Goal: Transaction & Acquisition: Obtain resource

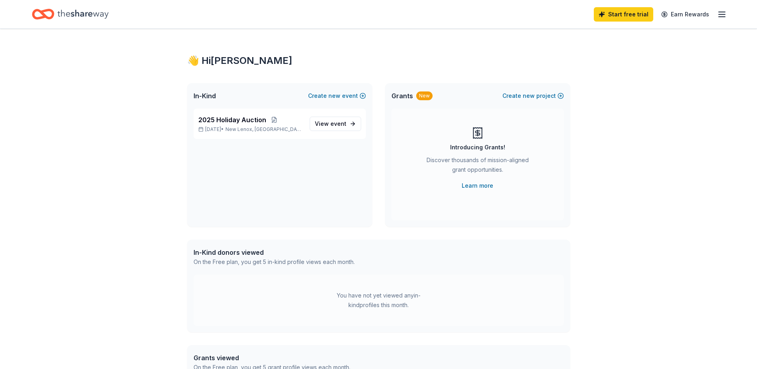
click at [258, 253] on div "In-Kind donors viewed" at bounding box center [274, 252] width 161 height 10
click at [343, 294] on div "You have not yet viewed any in-kind profiles this month." at bounding box center [379, 299] width 100 height 19
click at [242, 263] on div "On the Free plan, you get 5 in-kind profile views each month." at bounding box center [274, 262] width 161 height 10
click at [365, 300] on div "You have not yet viewed any in-kind profiles this month." at bounding box center [379, 299] width 100 height 19
click at [683, 15] on link "Earn Rewards" at bounding box center [684, 14] width 57 height 14
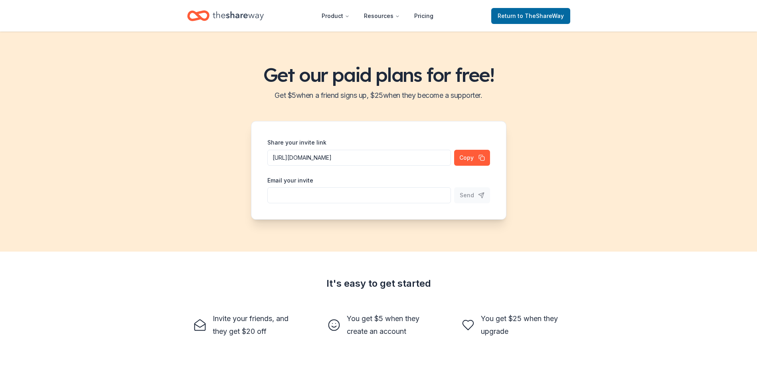
click at [227, 20] on icon "Home" at bounding box center [238, 16] width 51 height 16
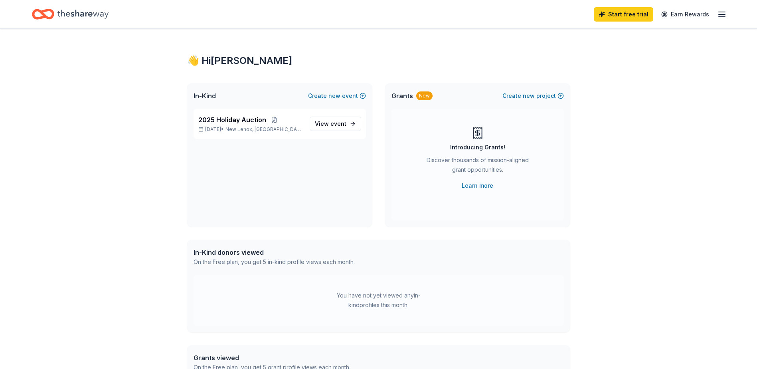
click at [235, 176] on div "2025 Holiday Auction [DATE] • New Lenox, IL View event" at bounding box center [279, 168] width 185 height 118
click at [320, 124] on span "View event" at bounding box center [331, 124] width 32 height 10
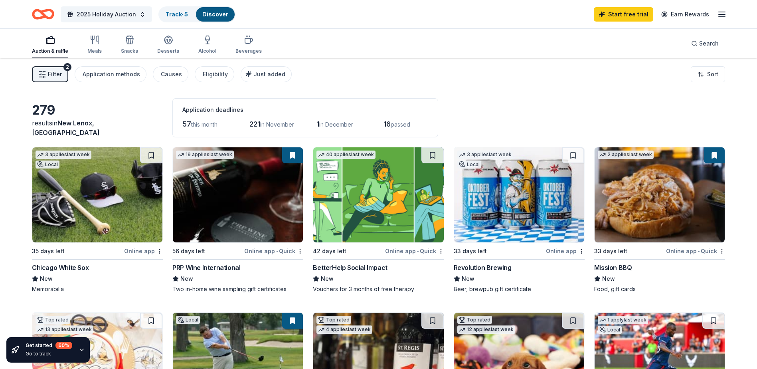
click at [46, 42] on rect "button" at bounding box center [50, 40] width 8 height 5
click at [210, 45] on div "Alcohol" at bounding box center [207, 44] width 18 height 19
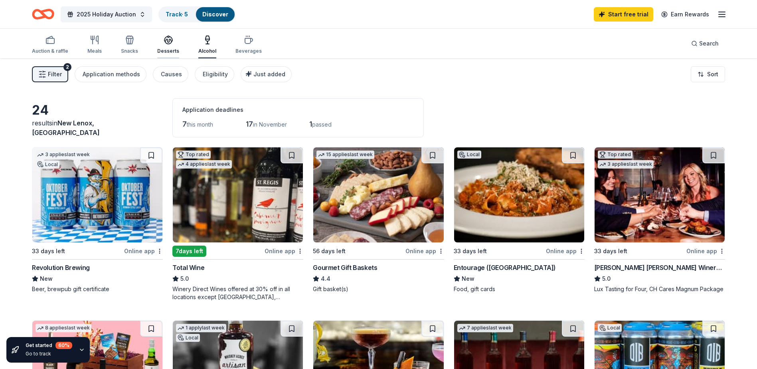
click at [163, 51] on div "Desserts" at bounding box center [168, 51] width 22 height 6
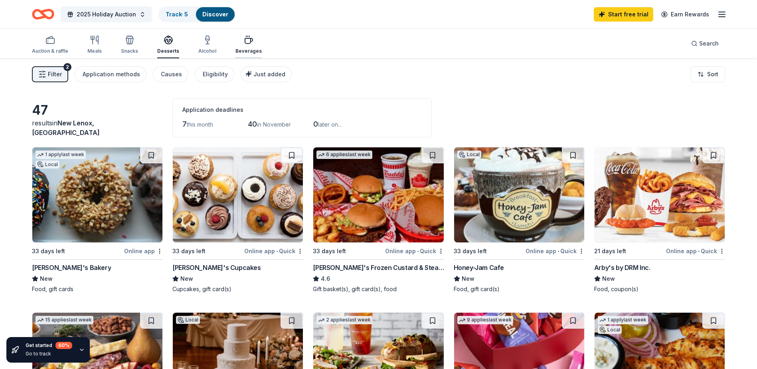
click at [242, 47] on div "Beverages" at bounding box center [248, 44] width 26 height 19
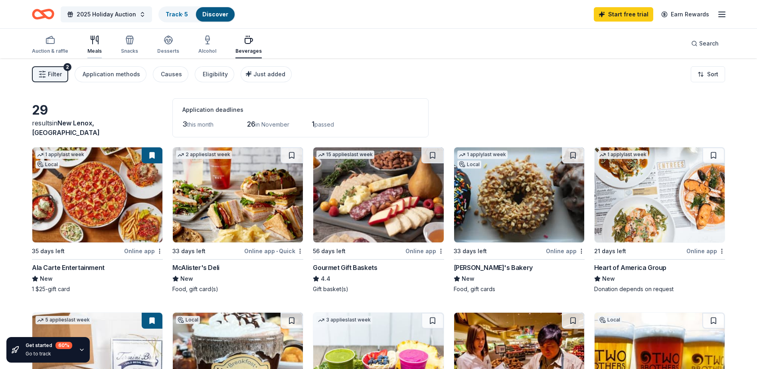
click at [87, 41] on div "button" at bounding box center [94, 40] width 14 height 10
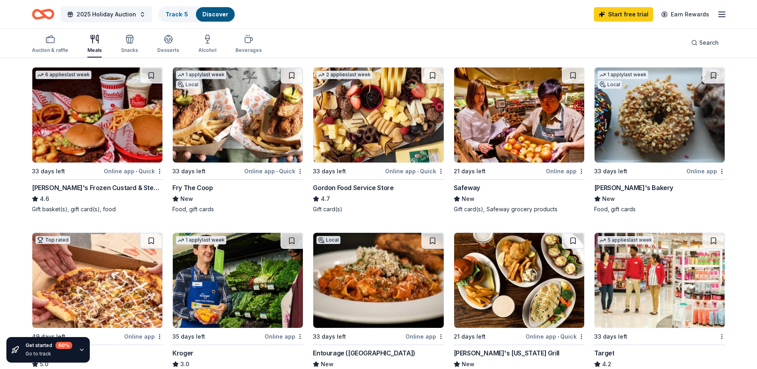
scroll to position [239, 0]
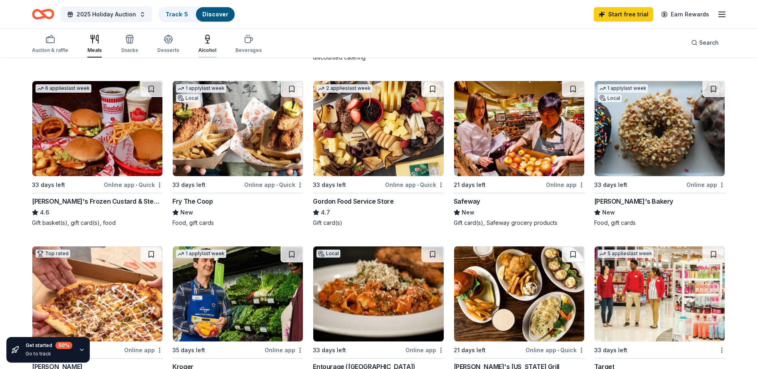
click at [208, 48] on div "Alcohol" at bounding box center [207, 50] width 18 height 6
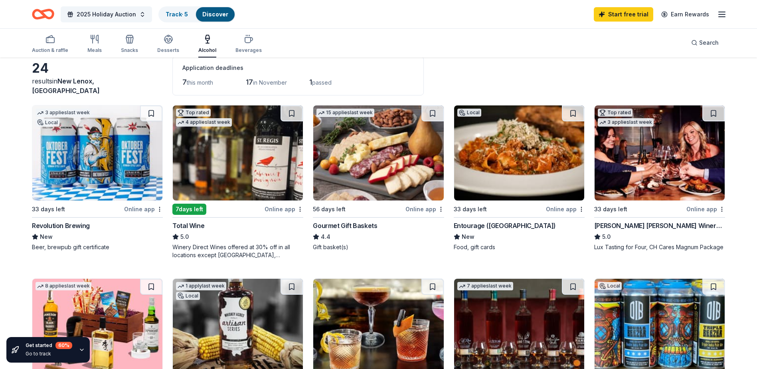
scroll to position [40, 0]
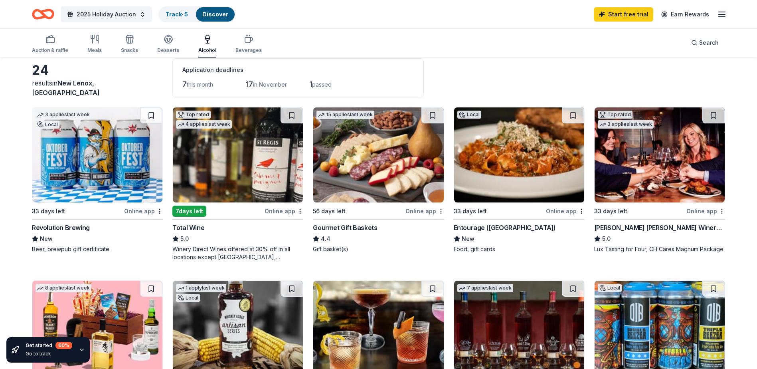
click at [517, 157] on img at bounding box center [519, 154] width 130 height 95
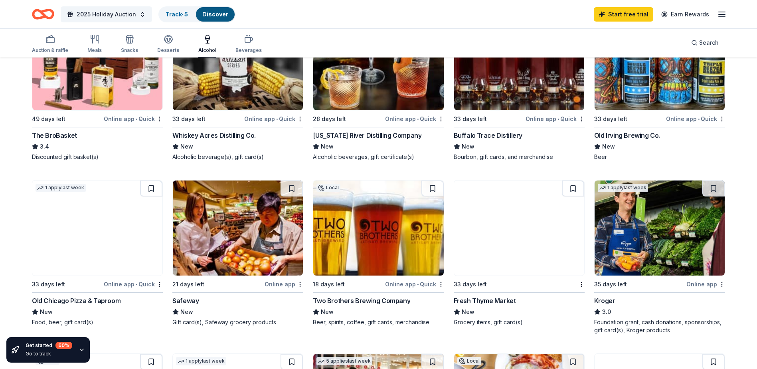
scroll to position [319, 0]
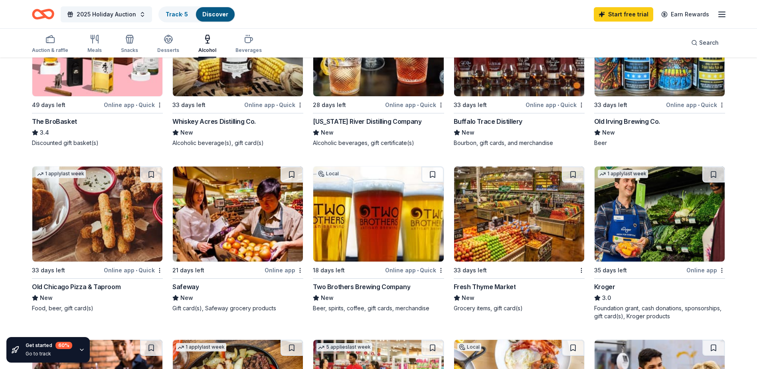
click at [127, 219] on img at bounding box center [97, 213] width 130 height 95
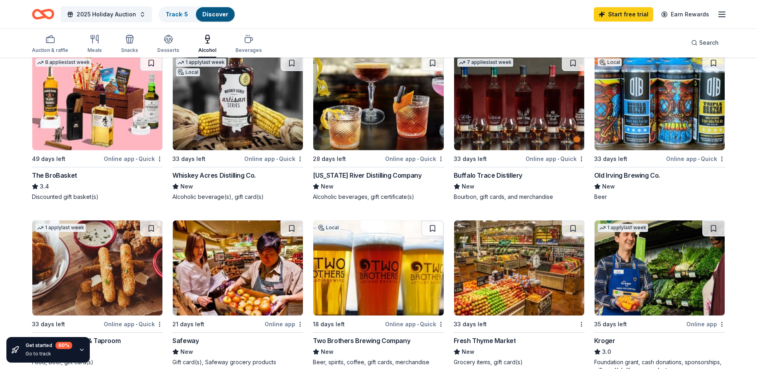
scroll to position [239, 0]
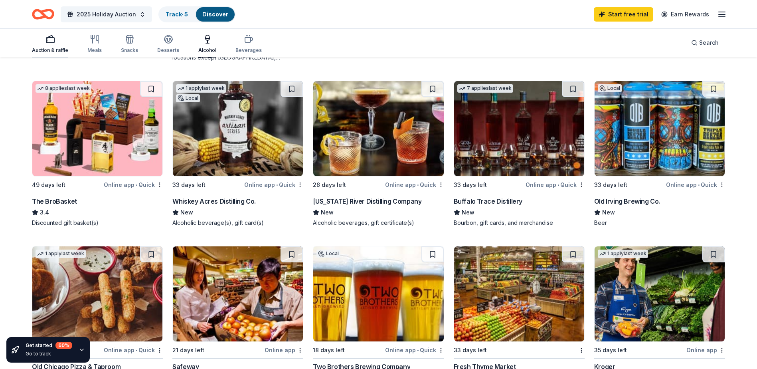
click at [55, 43] on div "button" at bounding box center [50, 39] width 36 height 10
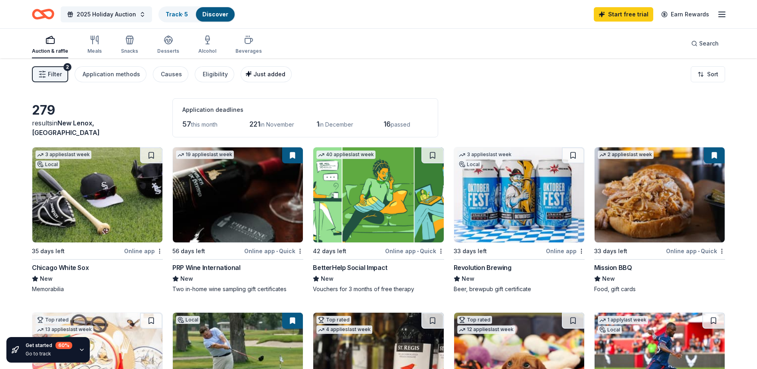
click at [259, 74] on span "Just added" at bounding box center [269, 74] width 32 height 7
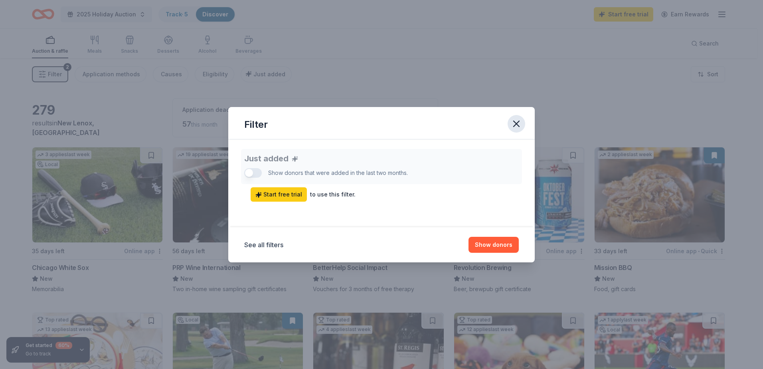
click at [515, 122] on icon "button" at bounding box center [517, 124] width 6 height 6
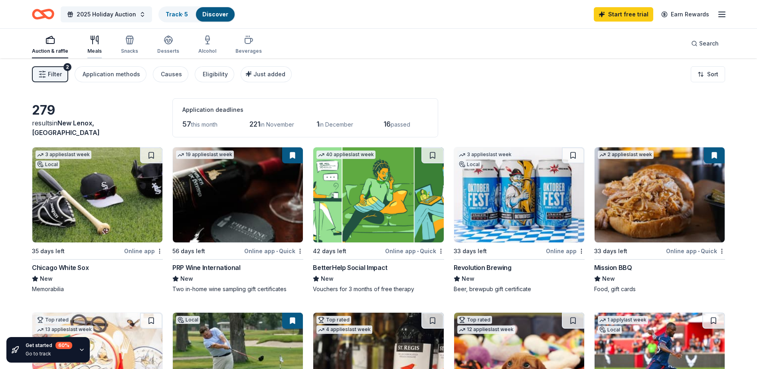
click at [99, 43] on div "button" at bounding box center [94, 40] width 14 height 10
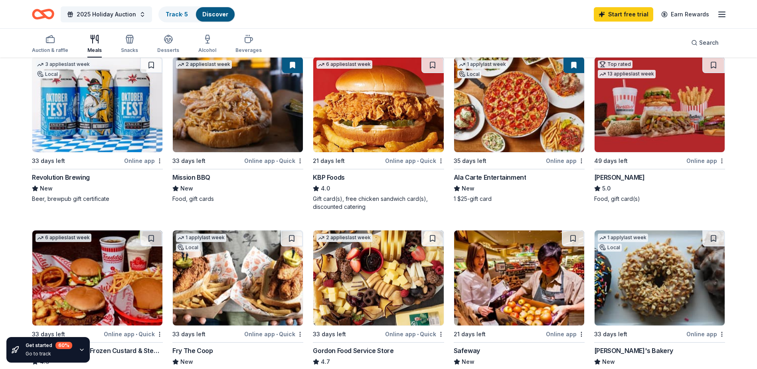
scroll to position [80, 0]
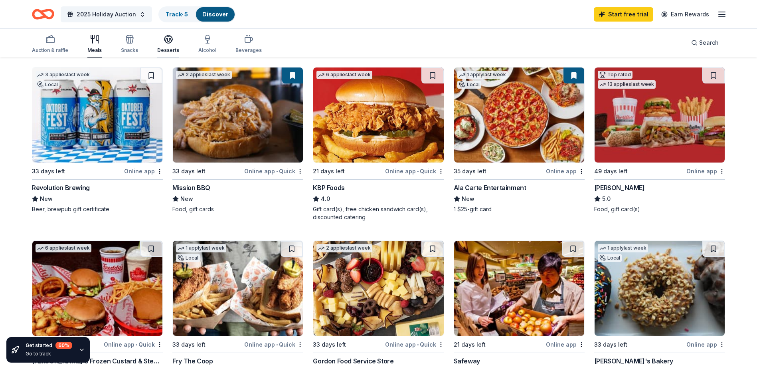
click at [166, 45] on div "Desserts" at bounding box center [168, 43] width 22 height 19
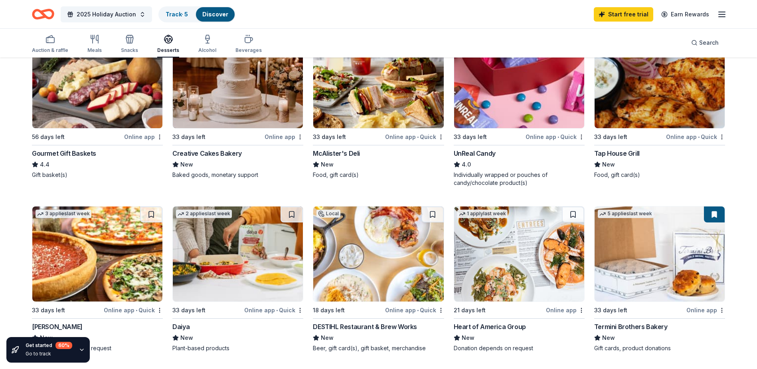
scroll to position [319, 0]
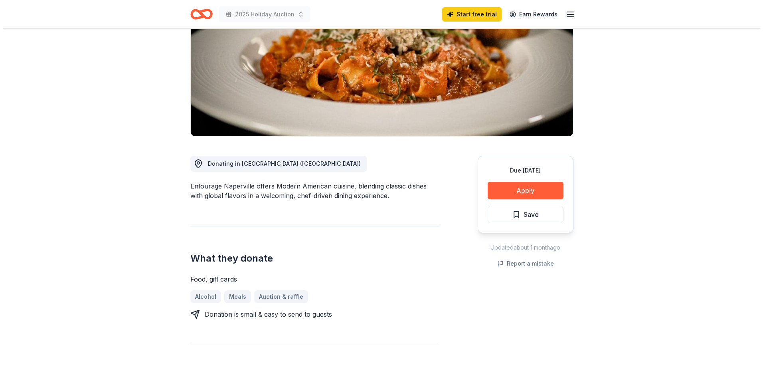
scroll to position [120, 0]
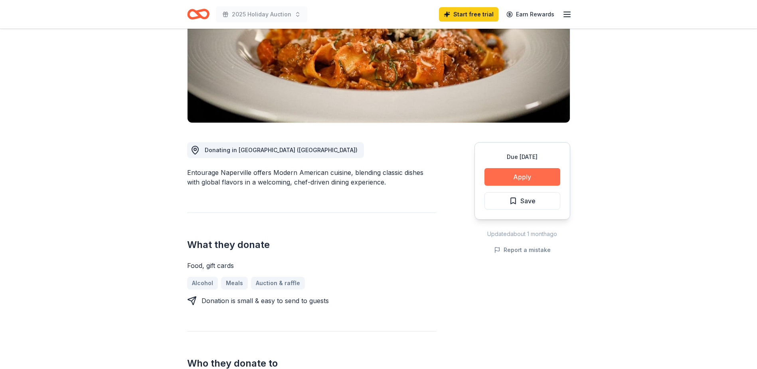
click at [545, 179] on button "Apply" at bounding box center [522, 177] width 76 height 18
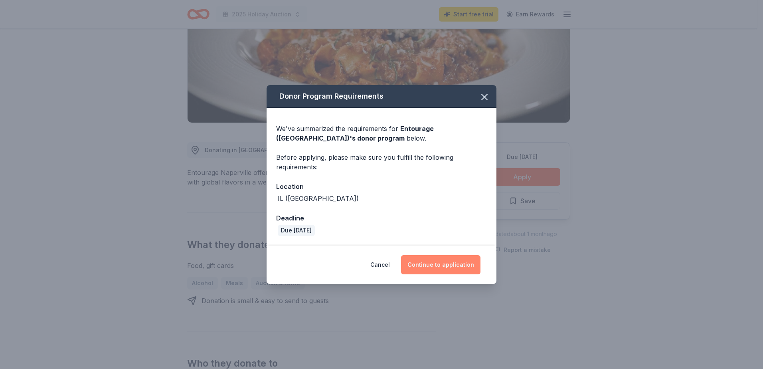
click at [458, 268] on button "Continue to application" at bounding box center [440, 264] width 79 height 19
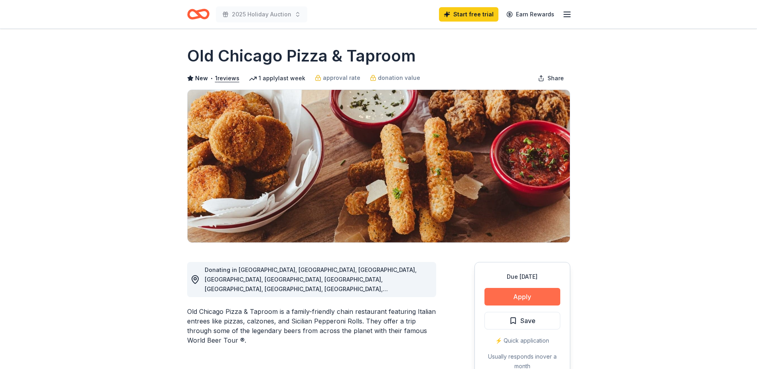
click at [510, 299] on button "Apply" at bounding box center [522, 297] width 76 height 18
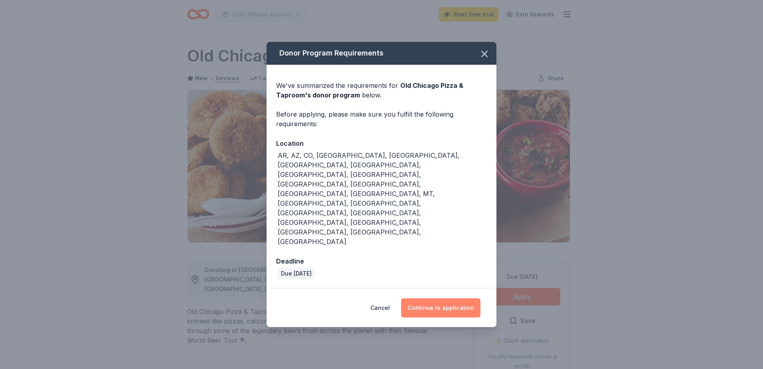
click at [462, 298] on button "Continue to application" at bounding box center [440, 307] width 79 height 19
